Goal: Information Seeking & Learning: Find specific fact

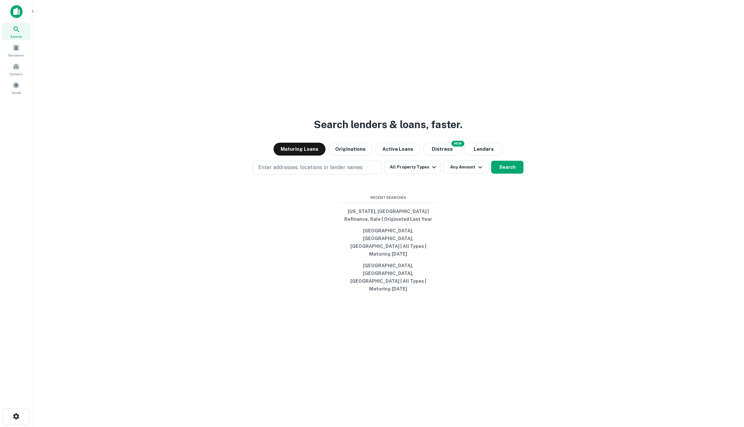
click at [444, 171] on div "Search lenders & loans, faster. Maturing Loans Originations Active Loans NEW Di…" at bounding box center [387, 228] width 701 height 427
click at [444, 156] on button "Distress" at bounding box center [442, 149] width 39 height 13
click at [501, 174] on button "Search" at bounding box center [507, 167] width 32 height 13
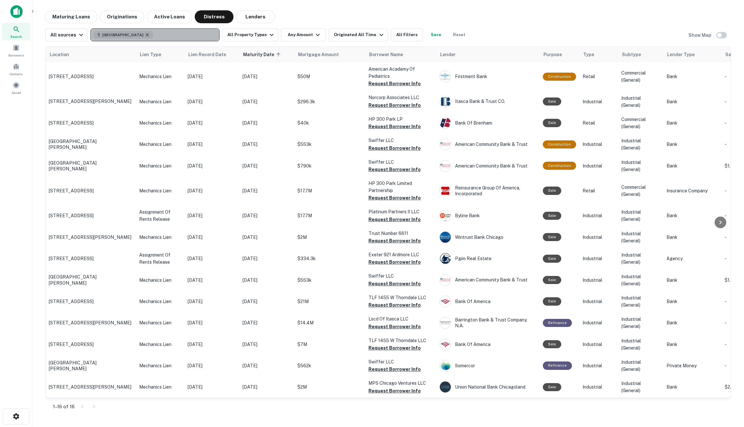
click at [145, 35] on icon "button" at bounding box center [147, 34] width 5 height 5
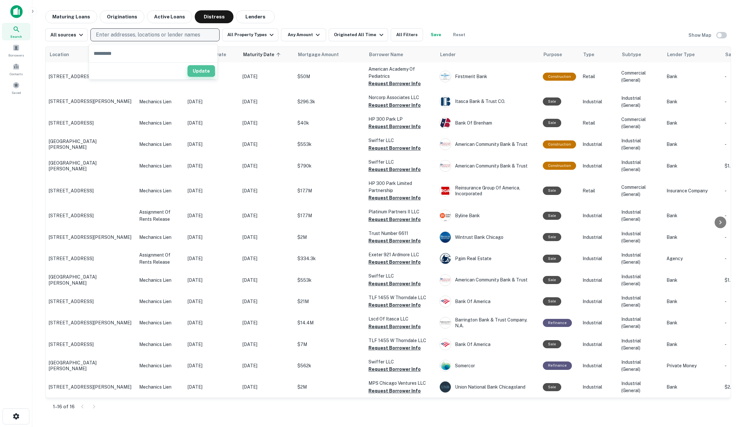
click at [200, 69] on button "Update" at bounding box center [201, 71] width 27 height 12
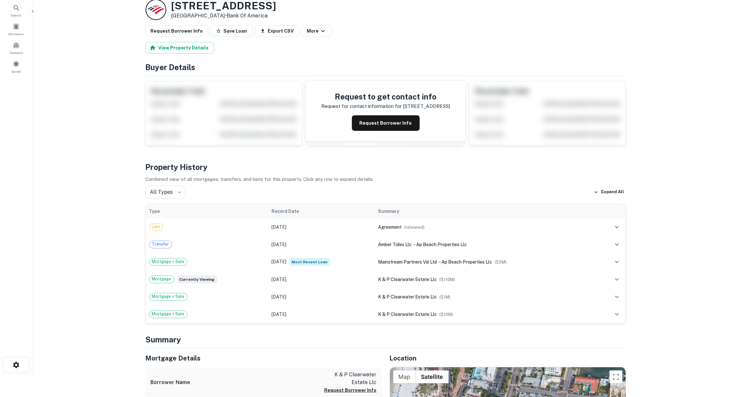
scroll to position [23, 0]
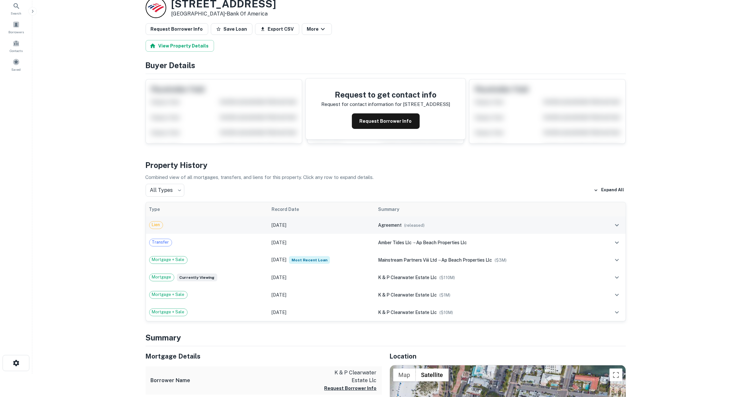
click at [416, 226] on span "( released )" at bounding box center [414, 225] width 20 height 5
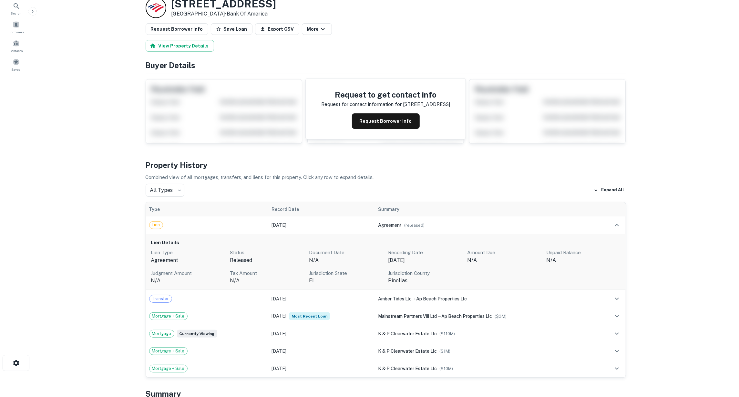
click at [400, 281] on p "pinellas" at bounding box center [425, 281] width 74 height 8
click at [173, 257] on p "agreement" at bounding box center [188, 260] width 74 height 8
click at [171, 229] on td "Lien" at bounding box center [207, 224] width 123 height 17
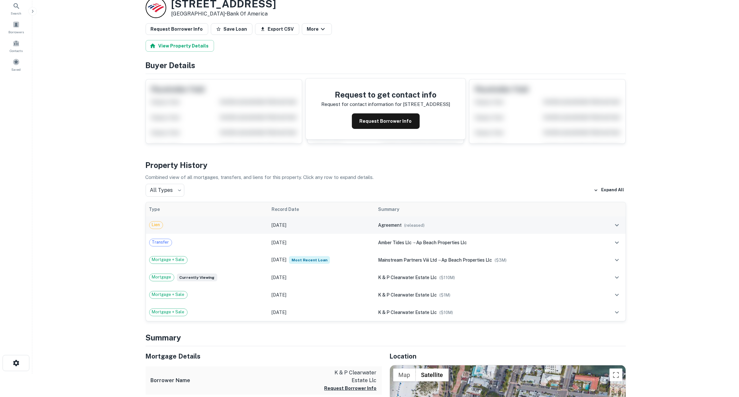
click at [171, 229] on td "Lien" at bounding box center [207, 224] width 123 height 17
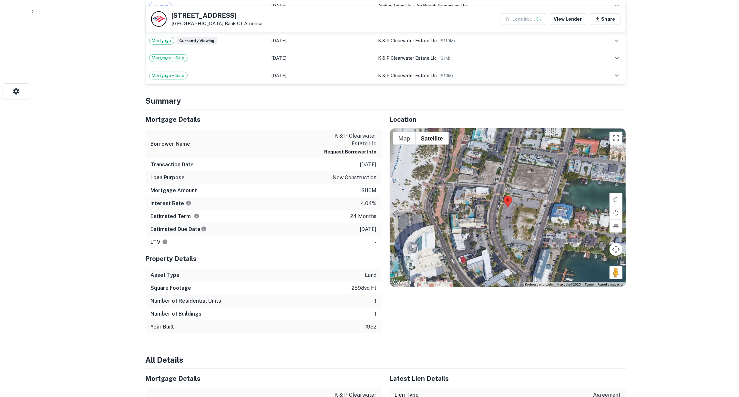
scroll to position [0, 0]
